Goal: Check status: Check status

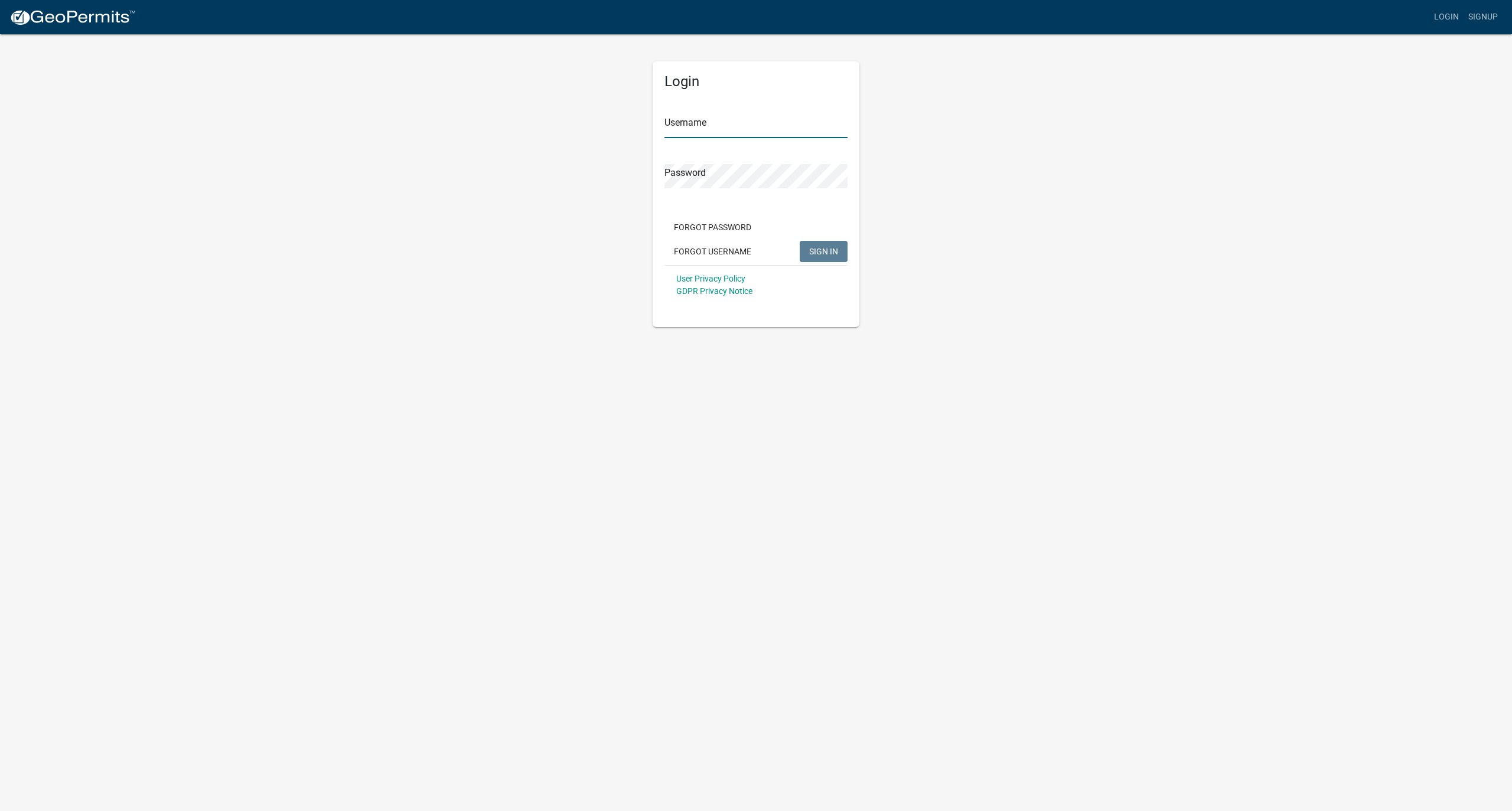
type input "MJevne"
click at [823, 250] on span "SIGN IN" at bounding box center [823, 252] width 29 height 10
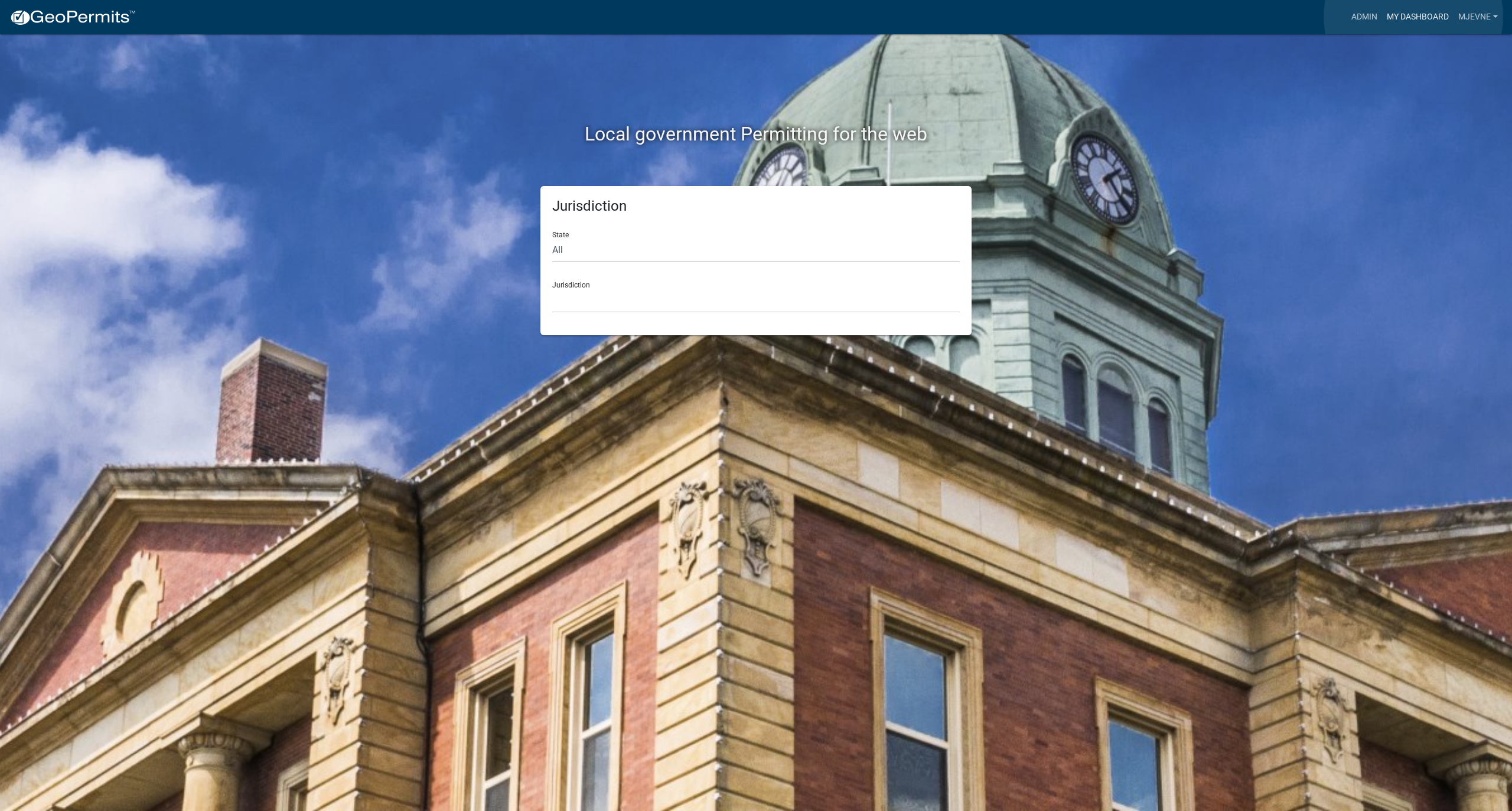
click at [1060, 17] on link "My Dashboard" at bounding box center [1418, 17] width 72 height 22
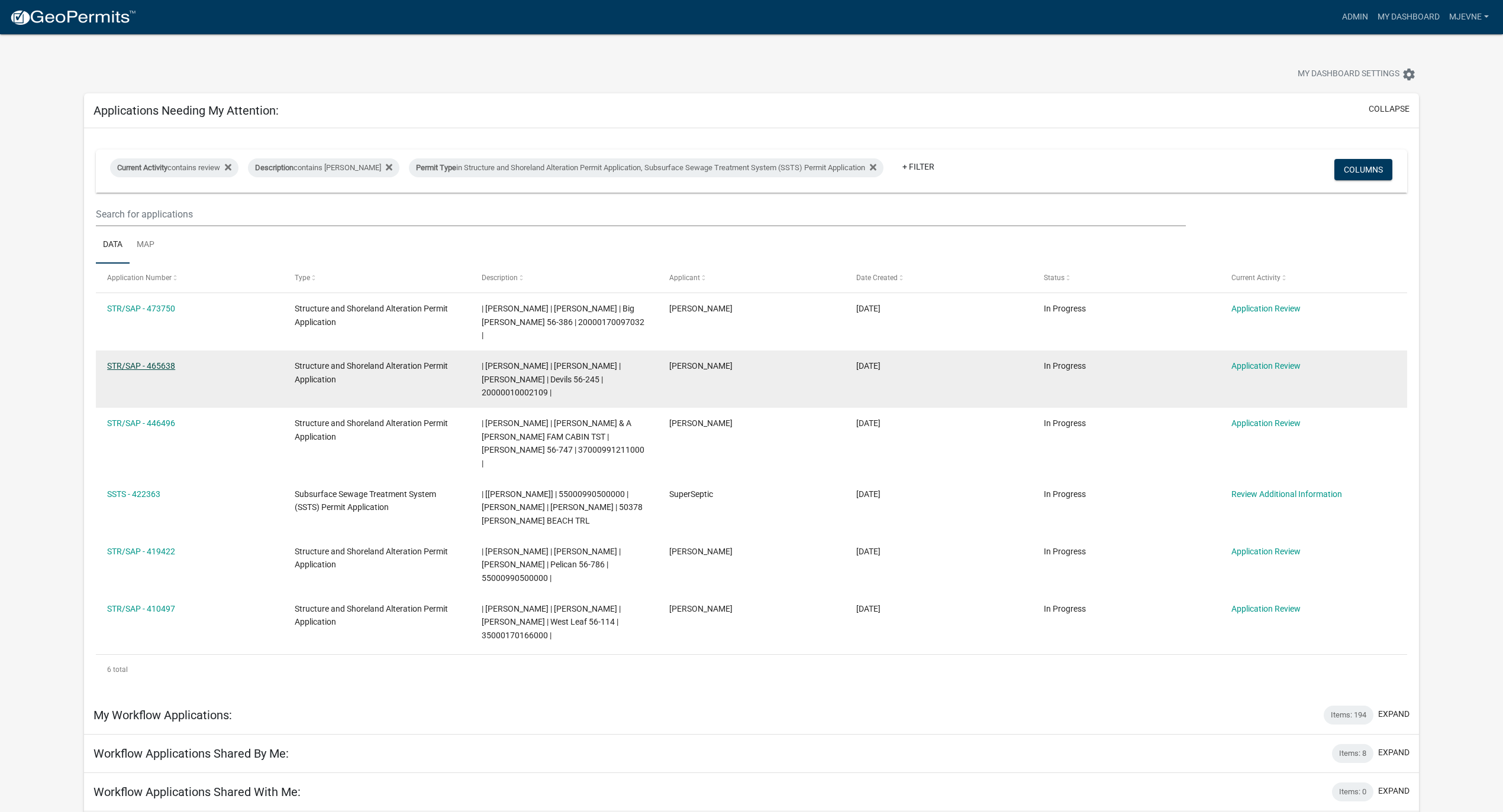
click at [130, 362] on link "STR/SAP - 465638" at bounding box center [141, 367] width 68 height 10
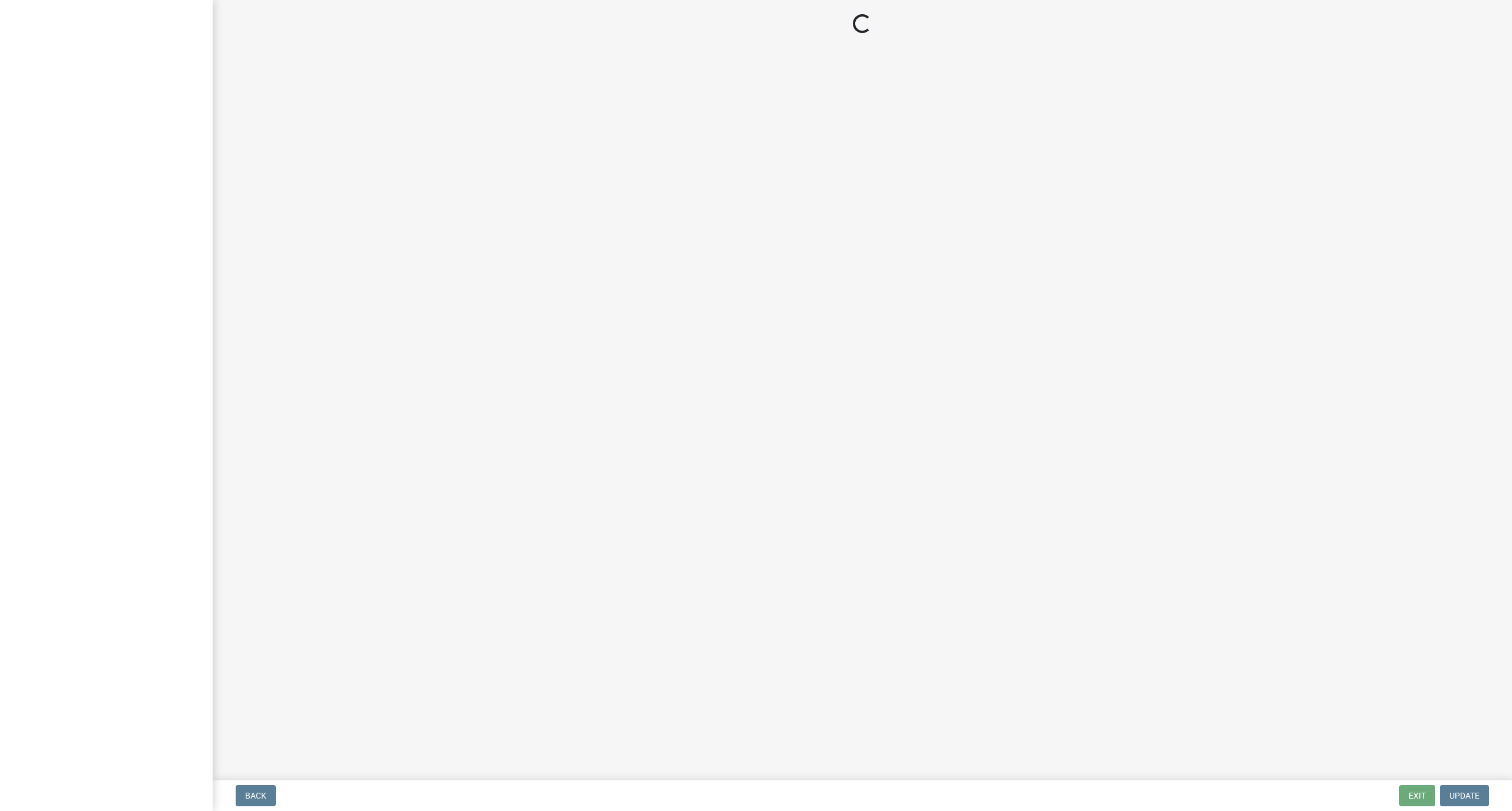
click at [130, 355] on div at bounding box center [106, 405] width 213 height 811
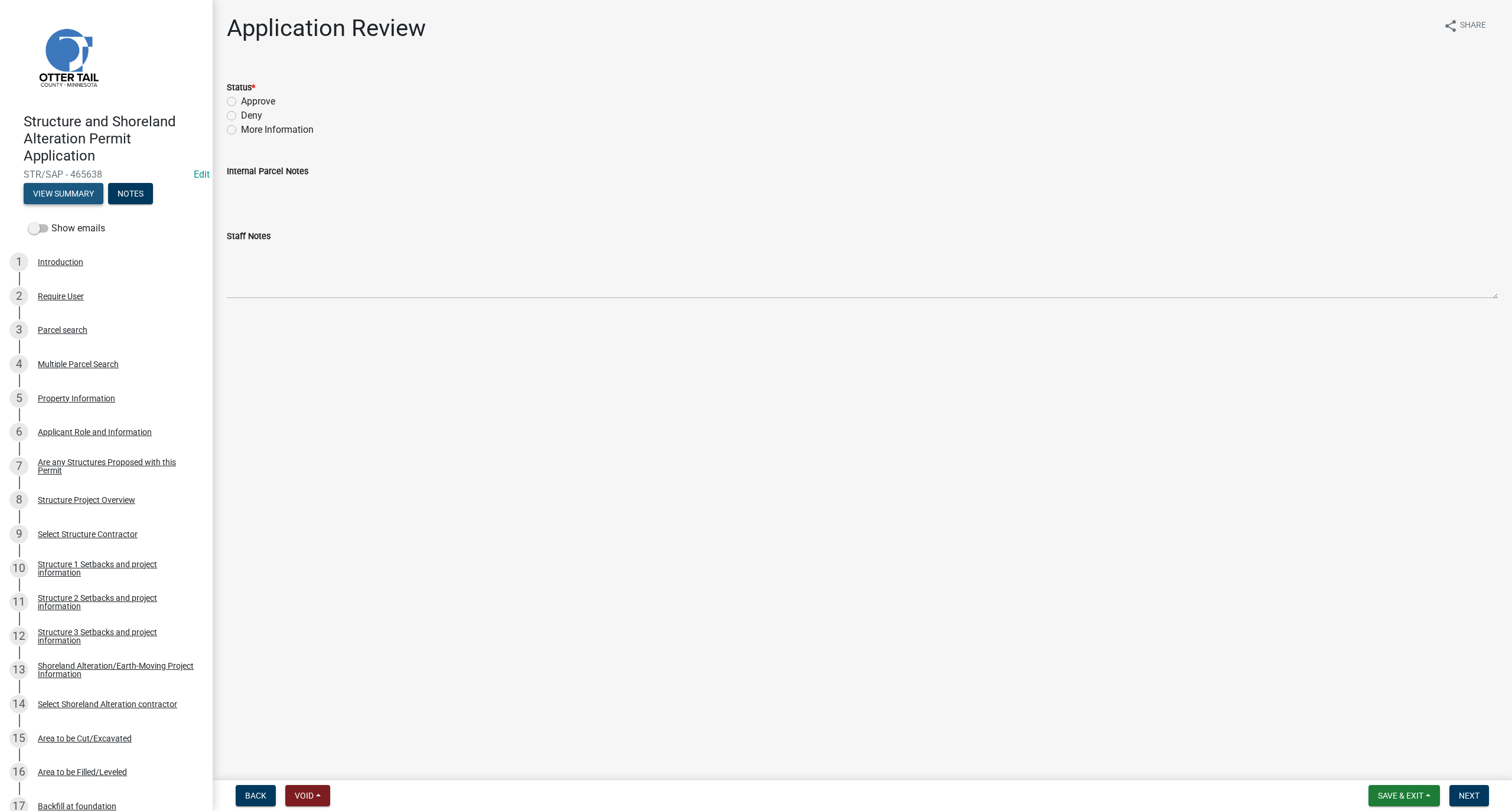
click at [50, 197] on button "View Summary" at bounding box center [63, 194] width 80 height 21
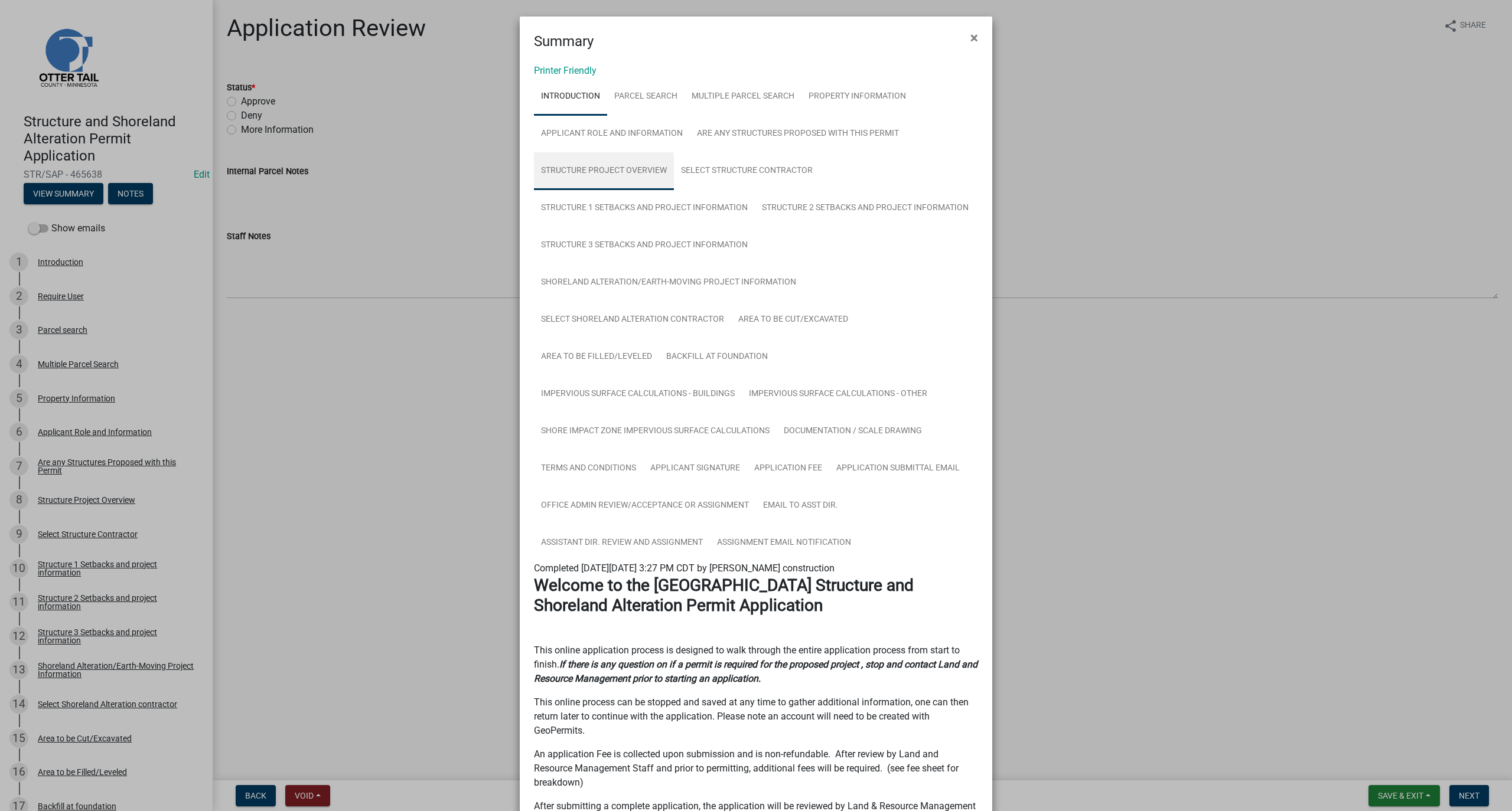
click at [587, 171] on link "Structure Project Overview" at bounding box center [604, 171] width 140 height 38
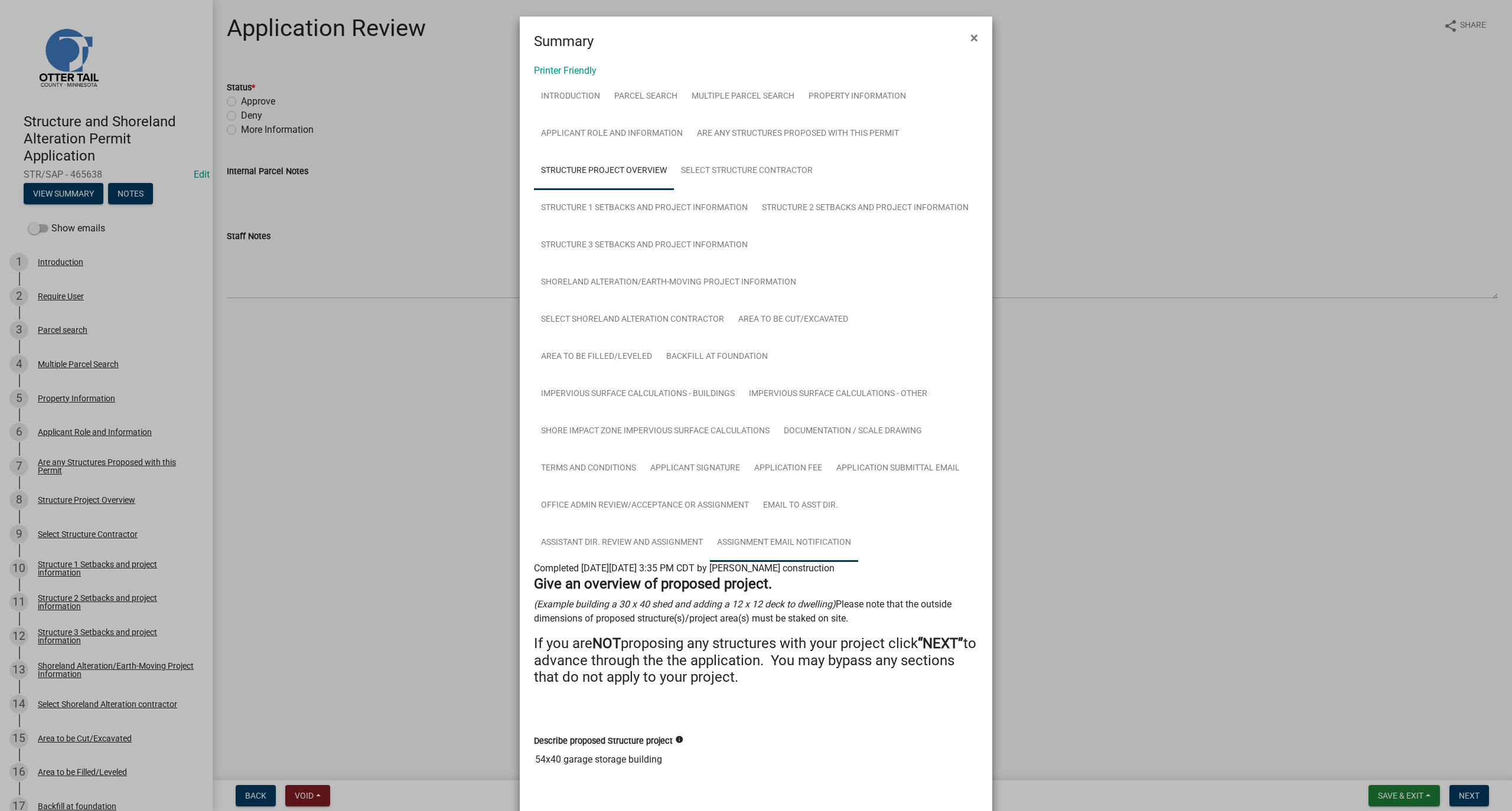
drag, startPoint x: 801, startPoint y: 750, endPoint x: 840, endPoint y: 535, distance: 218.5
click at [840, 535] on div "Introduction Parcel search Multiple Parcel Search Property Information Applican…" at bounding box center [756, 490] width 444 height 824
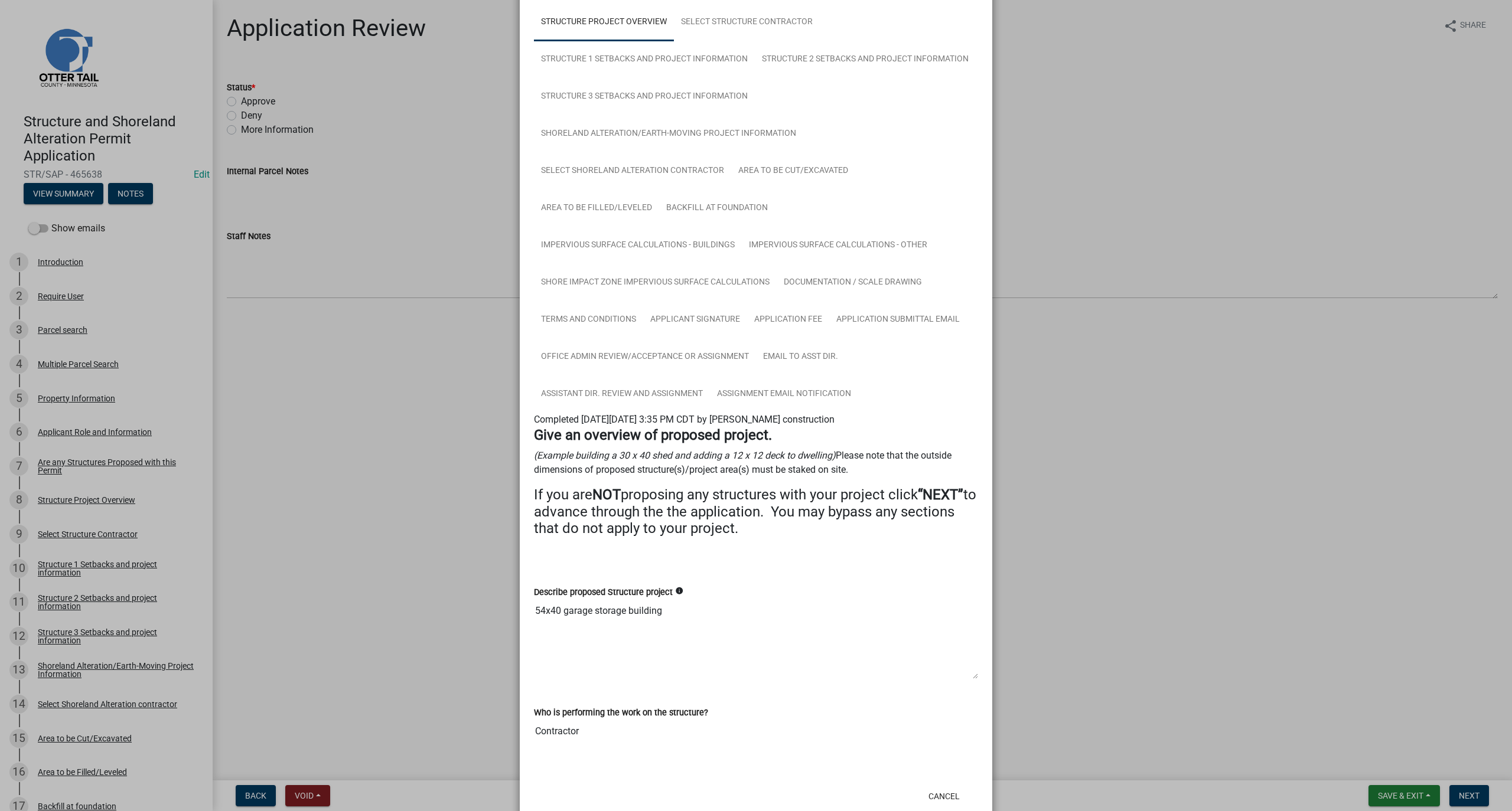
scroll to position [176, 0]
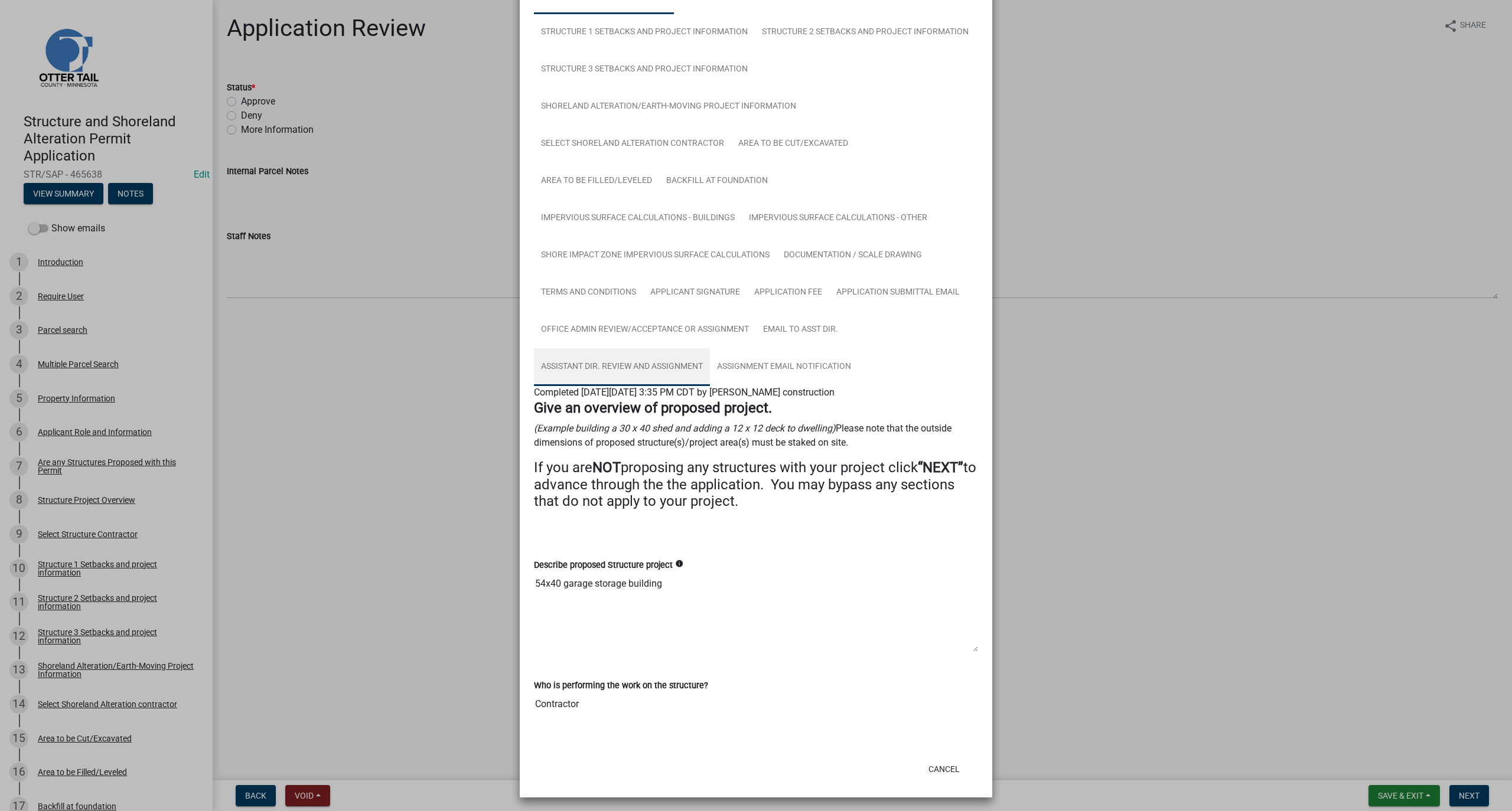
click at [613, 359] on link "Assistant Dir. Review and Assignment" at bounding box center [622, 367] width 176 height 38
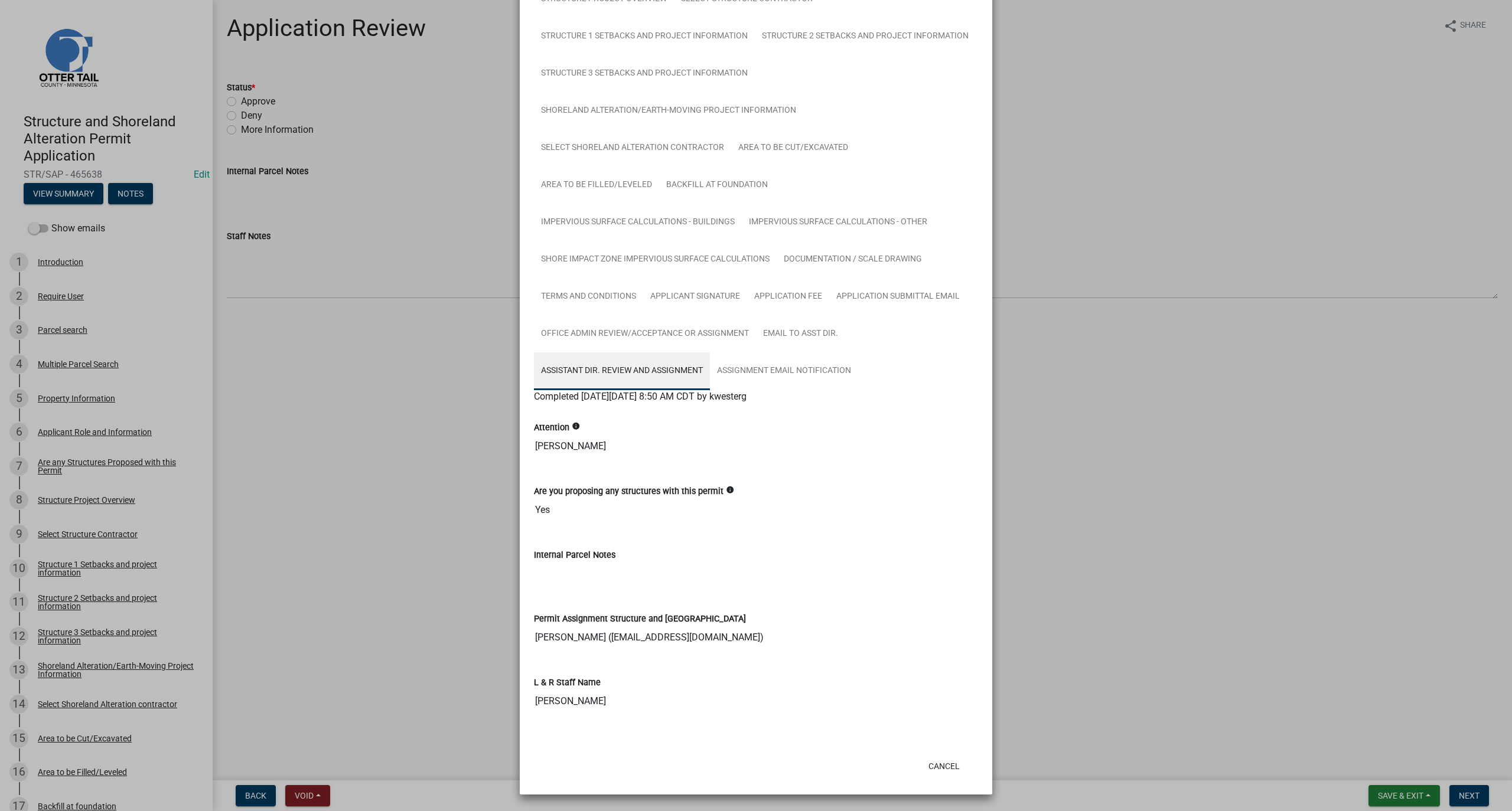
scroll to position [171, 0]
click at [934, 546] on button "Cancel" at bounding box center [944, 768] width 50 height 21
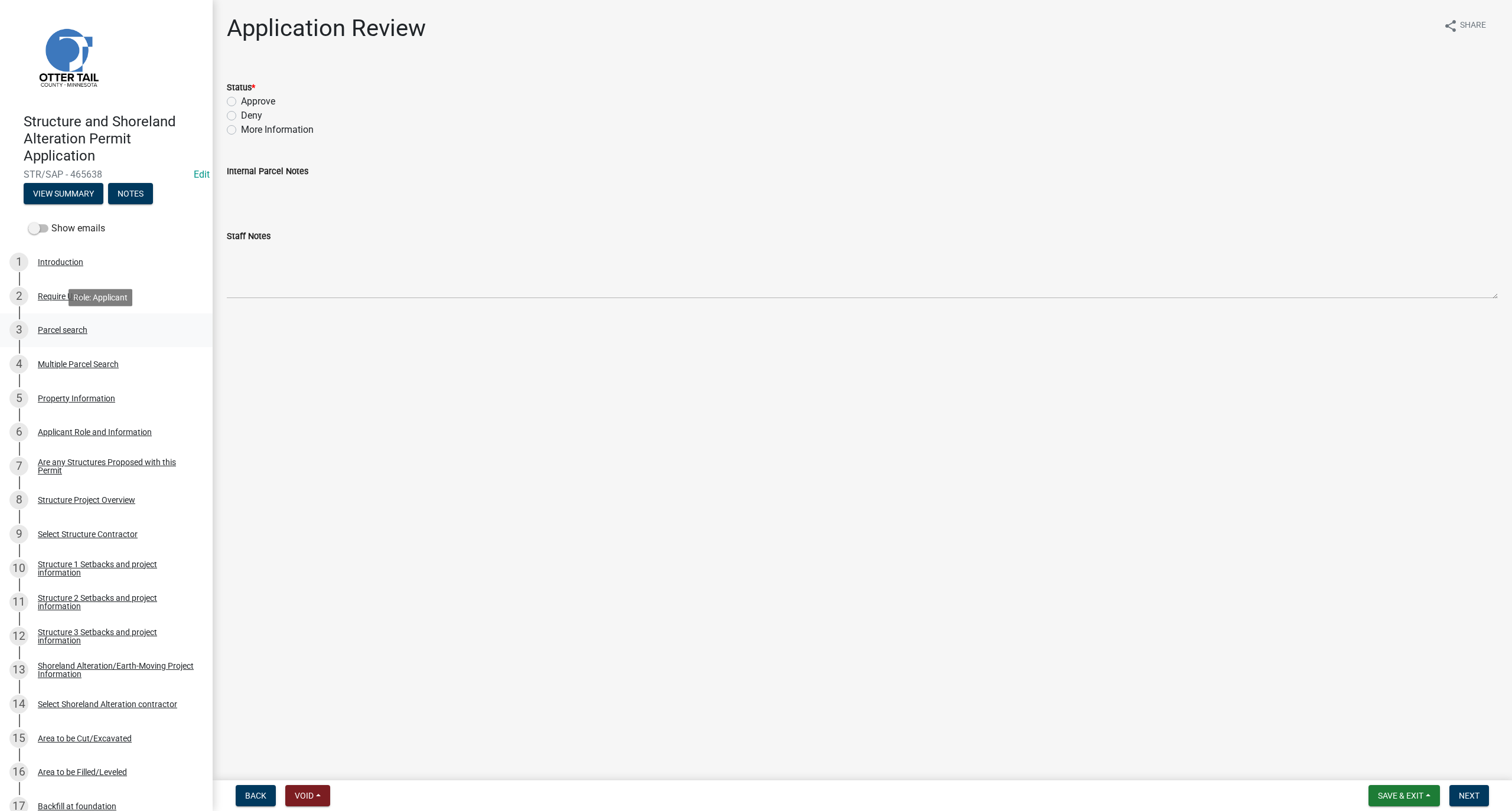
click at [49, 332] on div "Parcel search" at bounding box center [62, 330] width 50 height 9
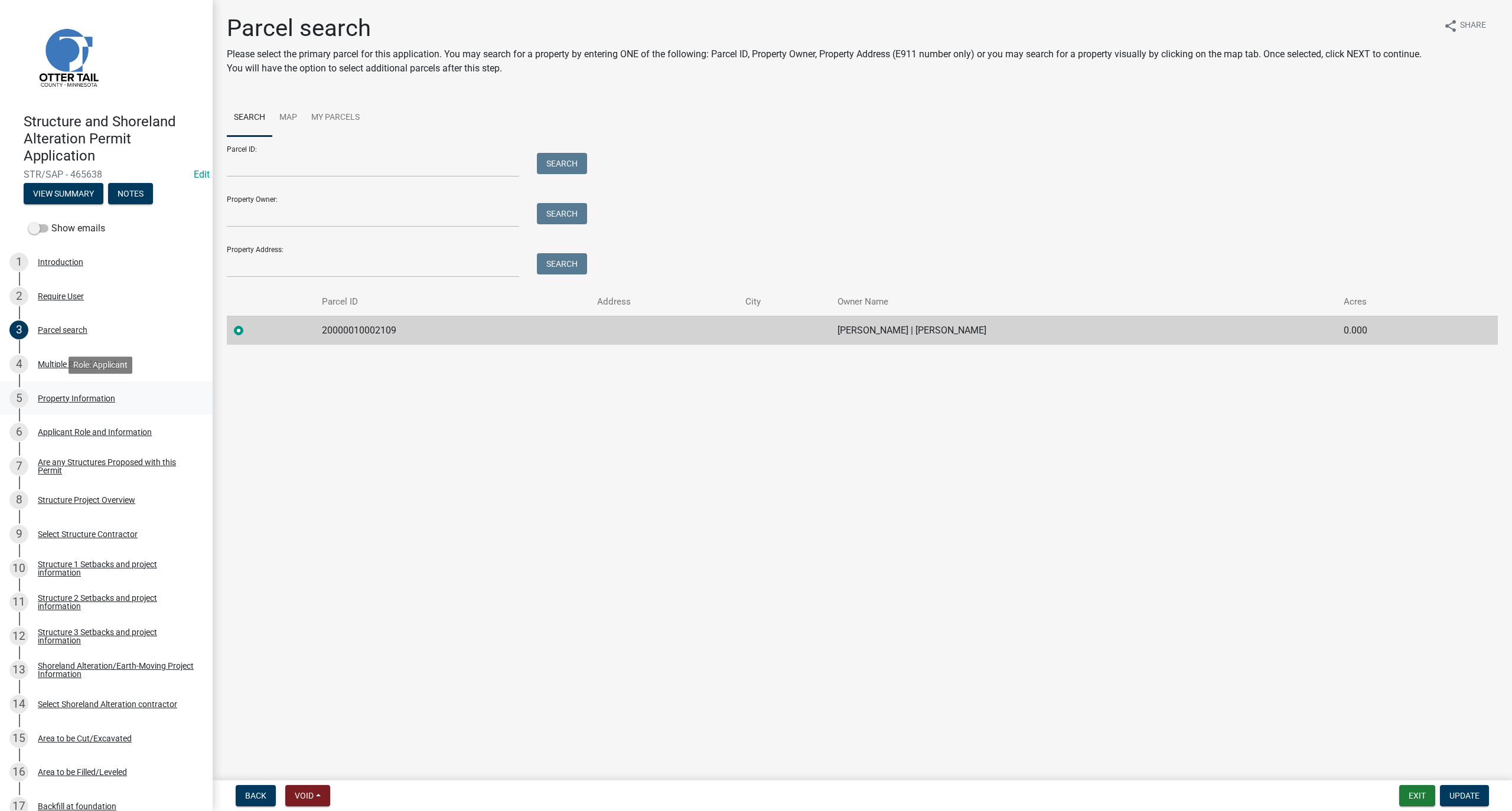
click at [59, 395] on div "Property Information" at bounding box center [77, 398] width 78 height 9
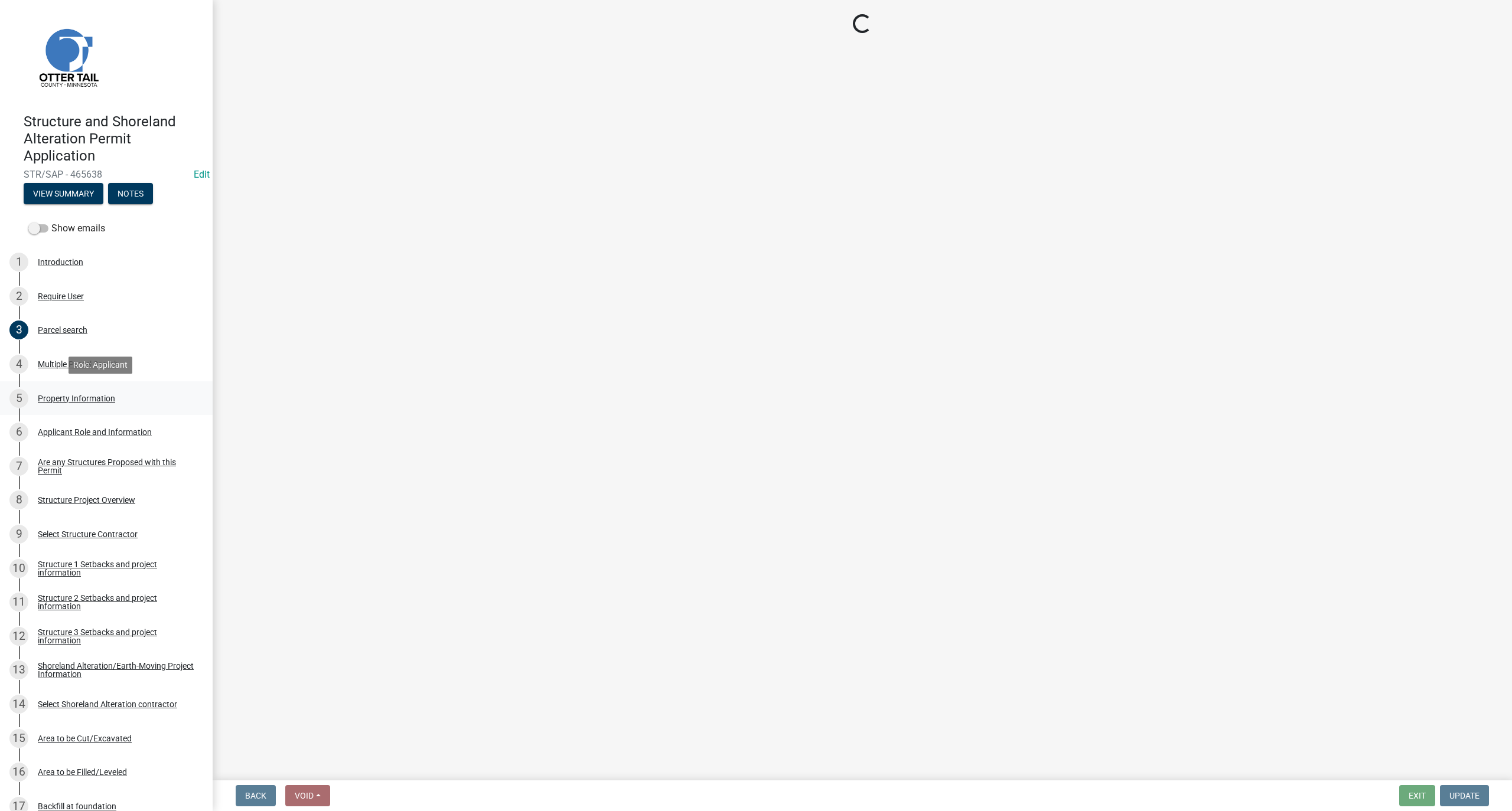
select select "1b3c9c87-7ed8-4260-82f4-93ec7467fd5d"
select select "9f52d7c9-96dd-4370-b810-ce091165f7c2"
